Goal: Find specific page/section: Find specific page/section

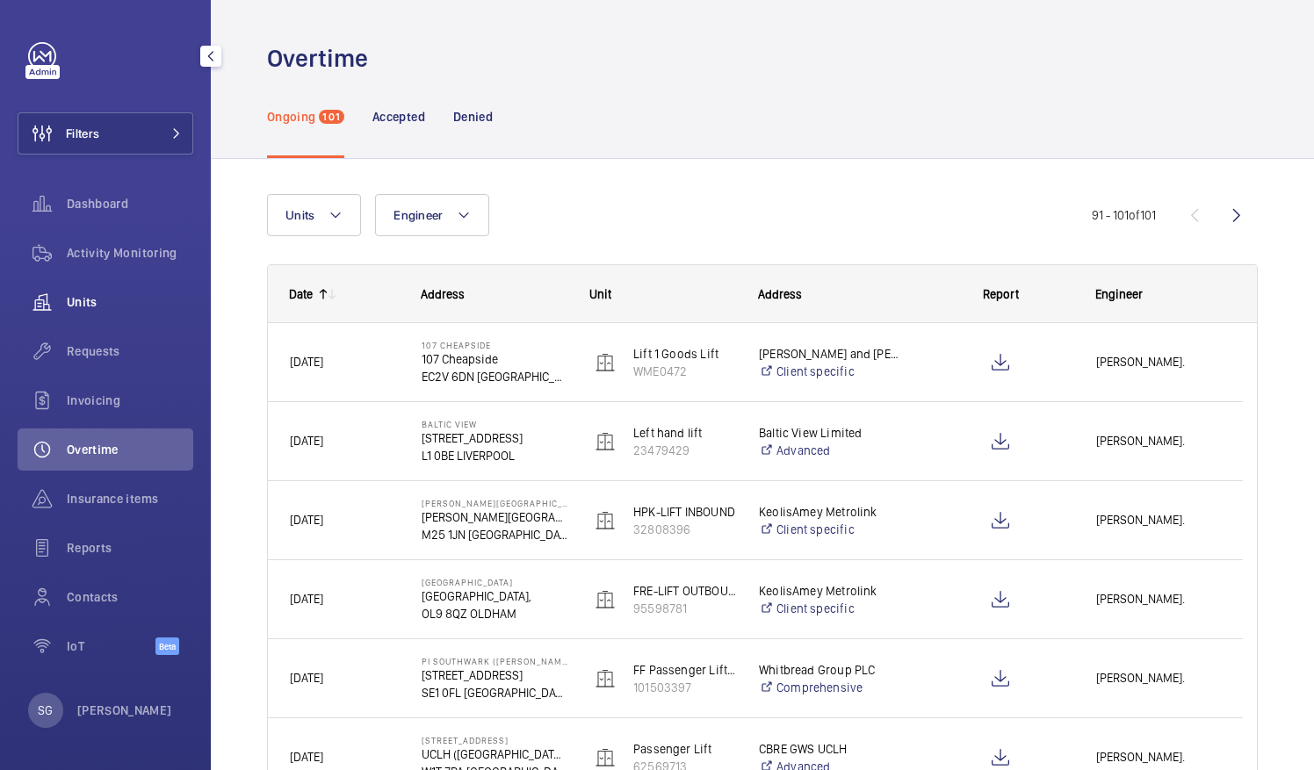
click at [145, 296] on span "Units" at bounding box center [130, 302] width 126 height 18
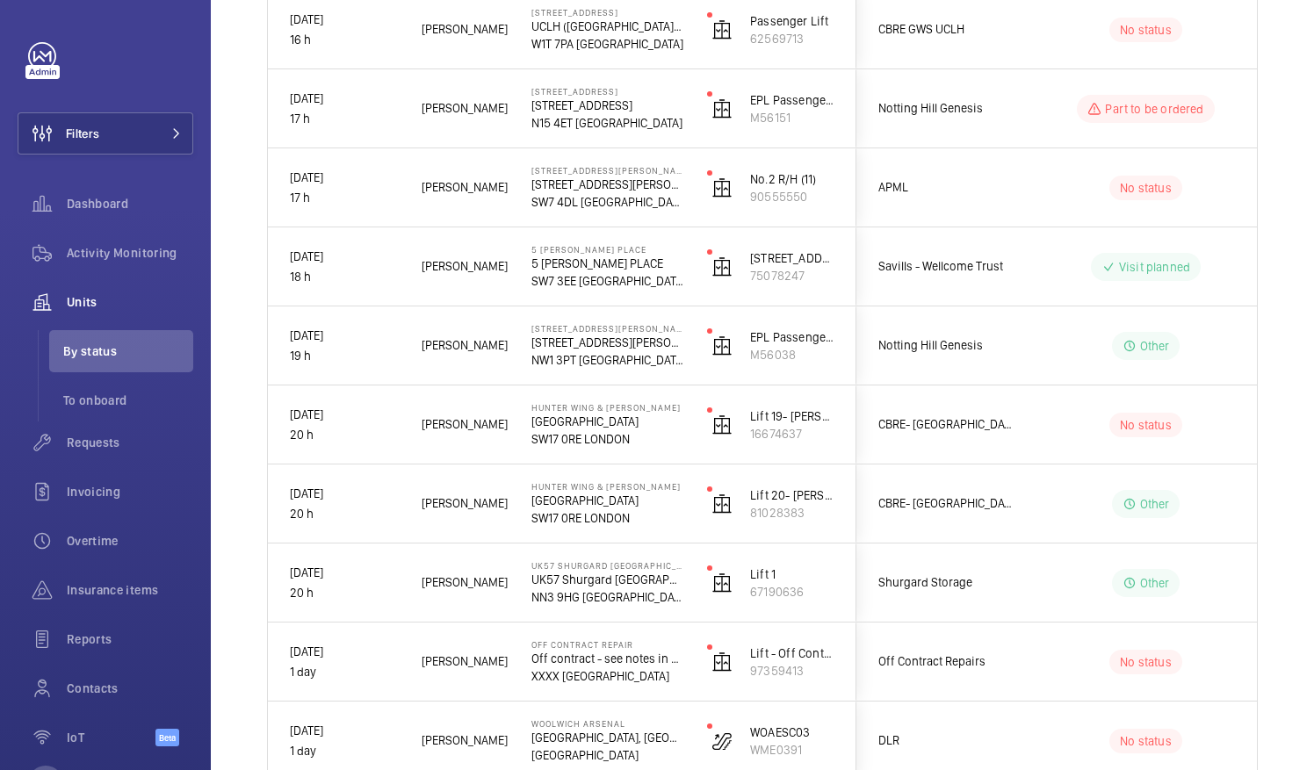
scroll to position [630, 0]
